Goal: Information Seeking & Learning: Understand process/instructions

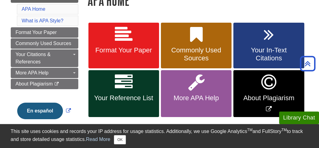
scroll to position [94, 0]
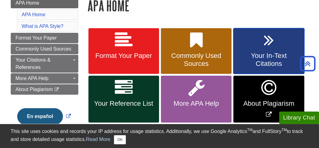
click at [276, 56] on span "Your In-Text Citations" at bounding box center [268, 60] width 61 height 16
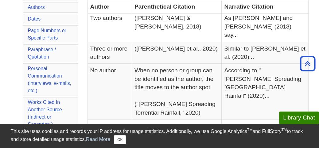
scroll to position [181, 0]
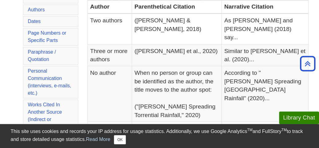
click at [122, 146] on div "This site uses cookies and records your IP address for usage statistics. Additi…" at bounding box center [160, 136] width 298 height 24
click at [117, 146] on div "This site uses cookies and records your IP address for usage statistics. Additi…" at bounding box center [160, 136] width 298 height 24
click at [122, 142] on button "OK" at bounding box center [120, 139] width 12 height 9
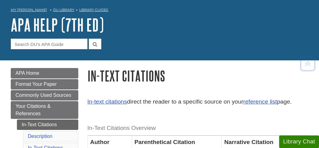
scroll to position [28, 0]
